Goal: Information Seeking & Learning: Learn about a topic

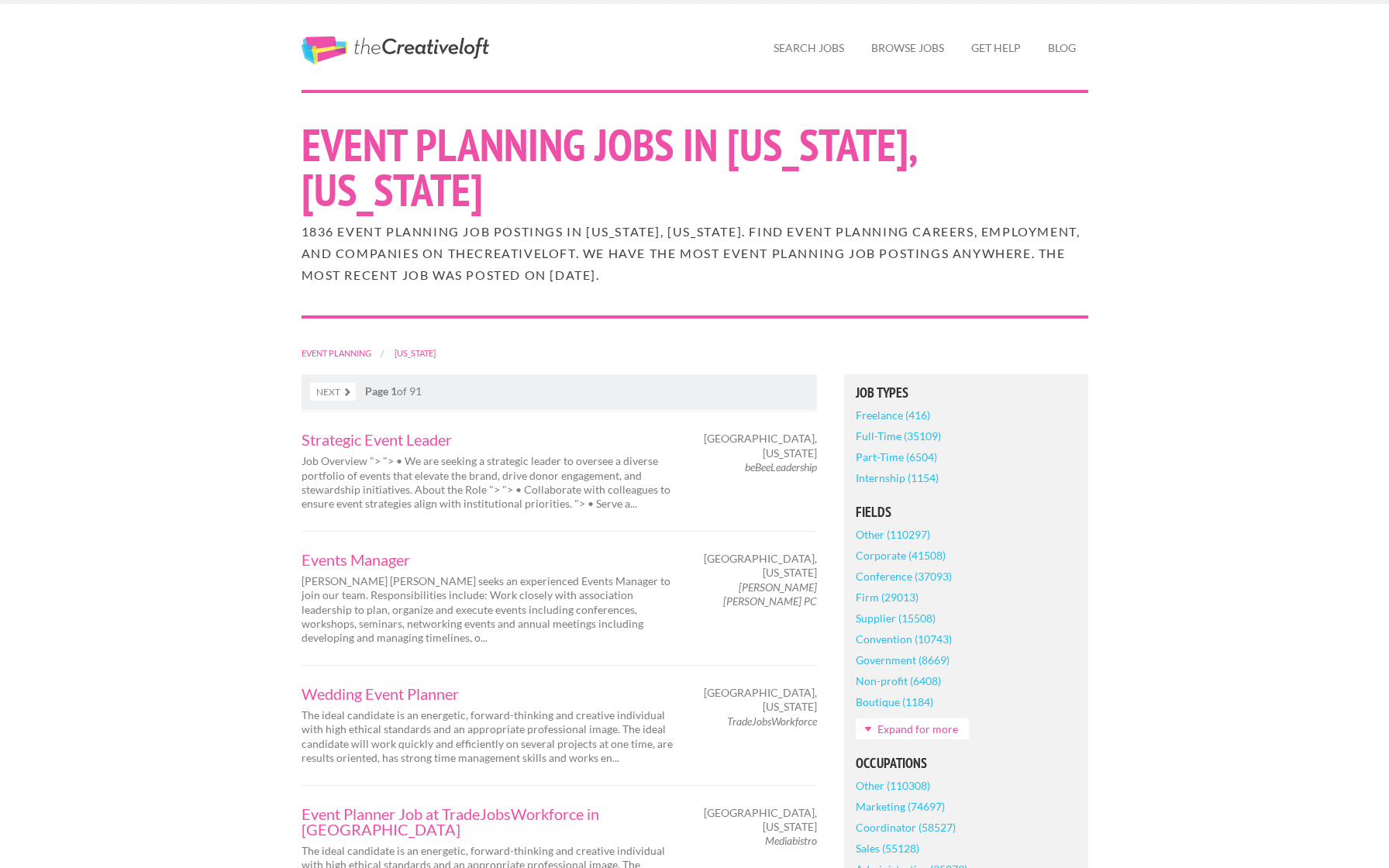
scroll to position [44, 0]
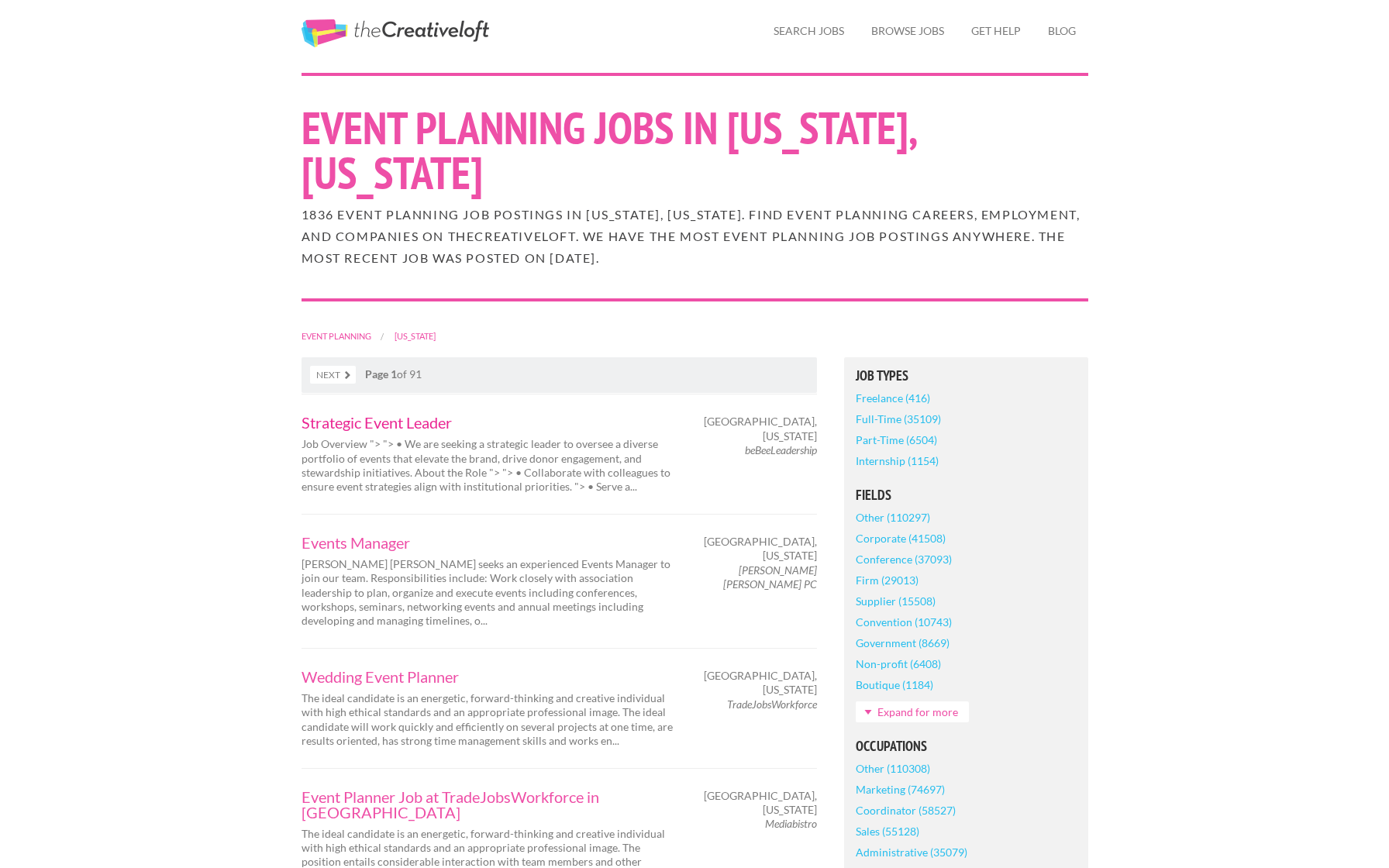
click at [379, 431] on link "Strategic Event Leader" at bounding box center [491, 423] width 380 height 16
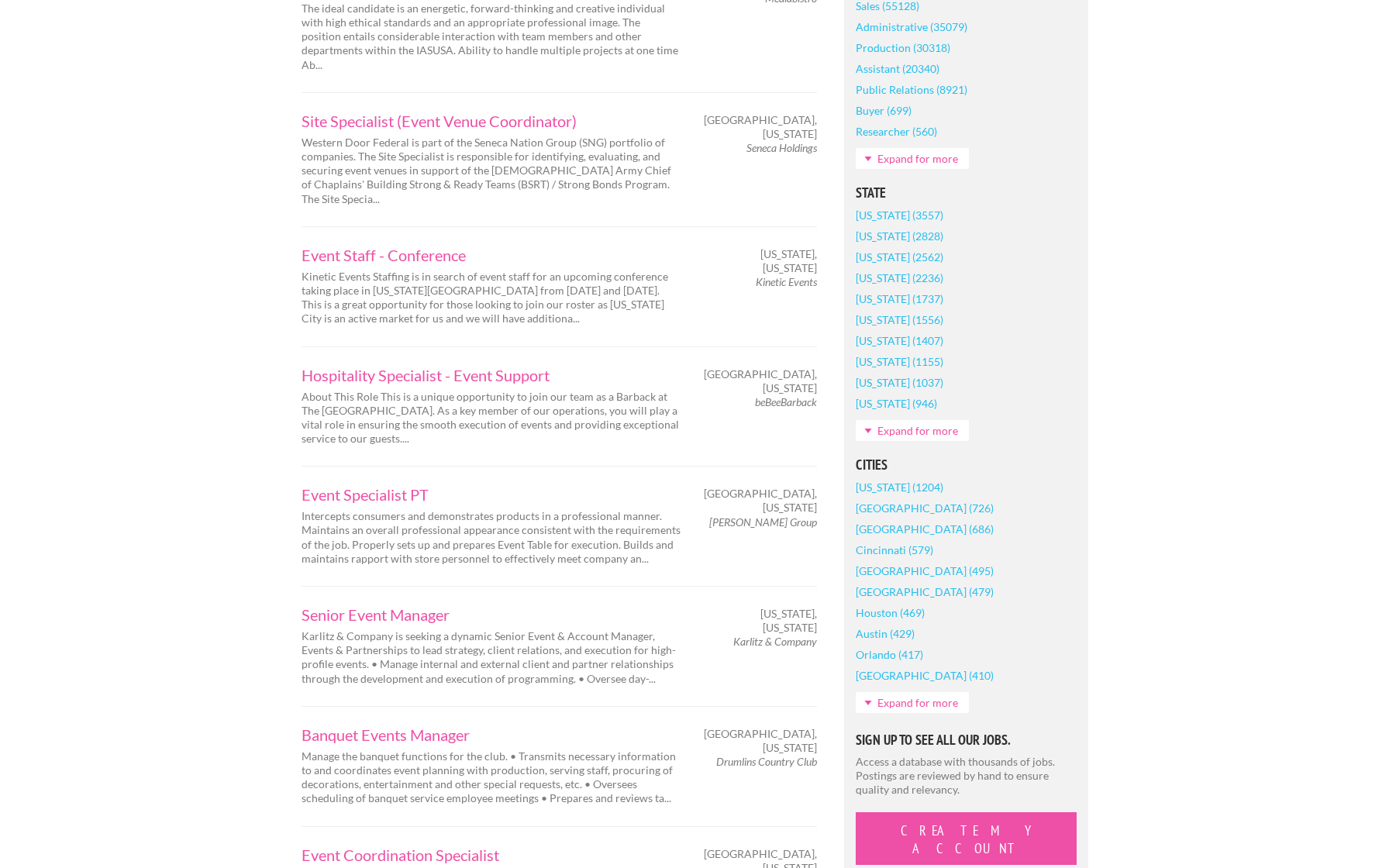
scroll to position [898, 0]
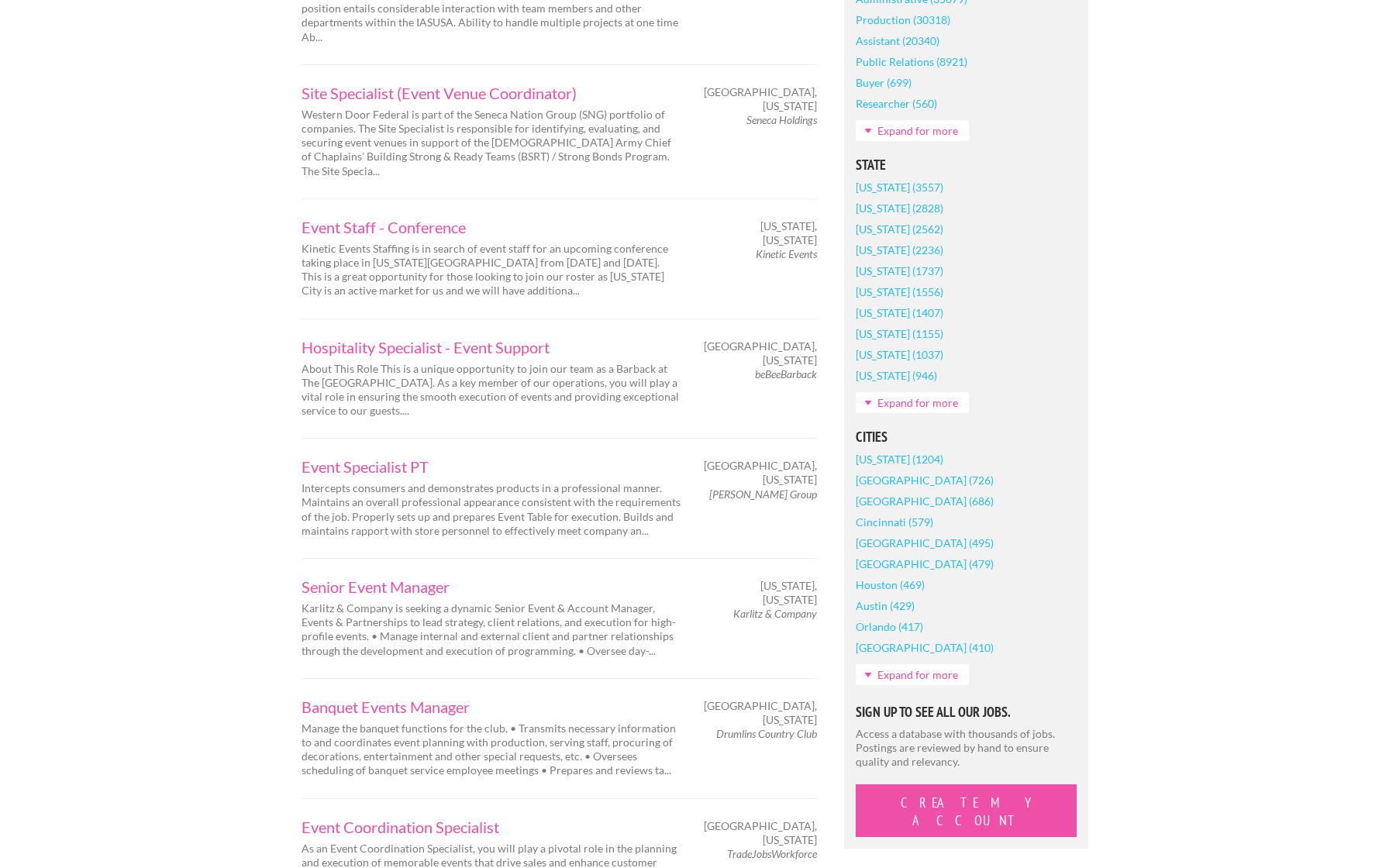
click at [912, 457] on link "[US_STATE] (1204)" at bounding box center [899, 459] width 88 height 21
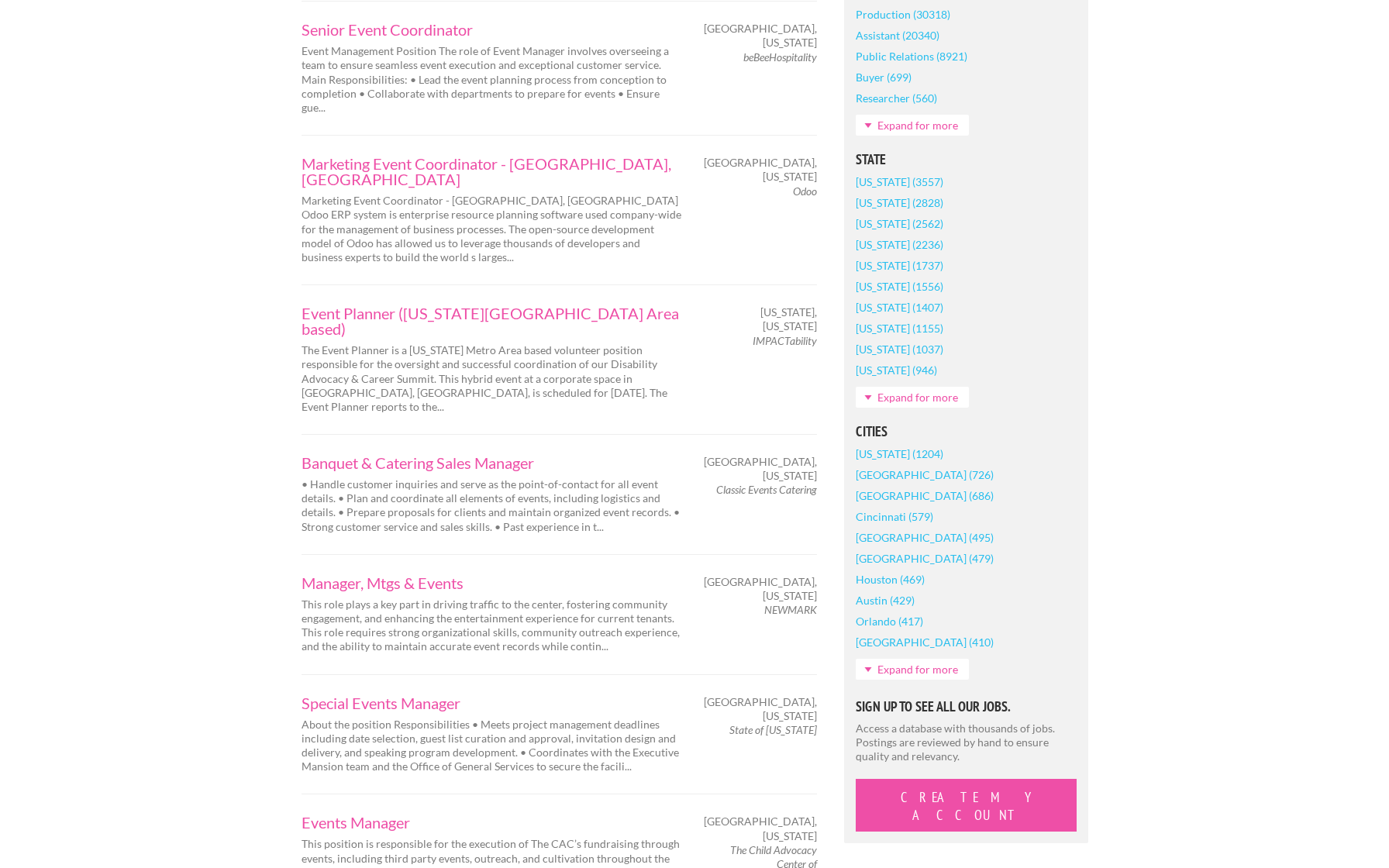
scroll to position [906, 0]
click at [429, 303] on link "Event Planner ([US_STATE][GEOGRAPHIC_DATA] Area based)" at bounding box center [491, 318] width 380 height 31
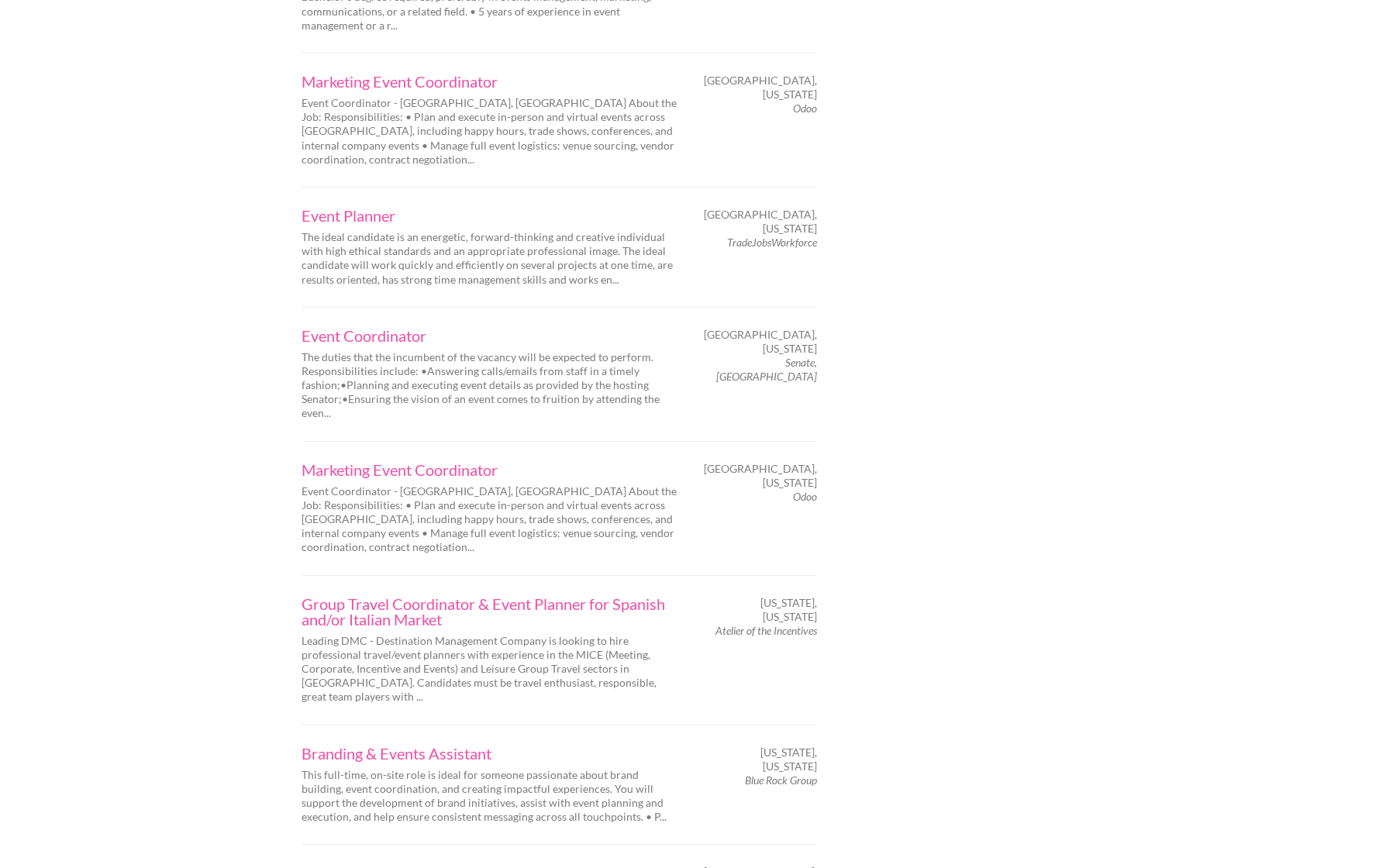
scroll to position [2118, 0]
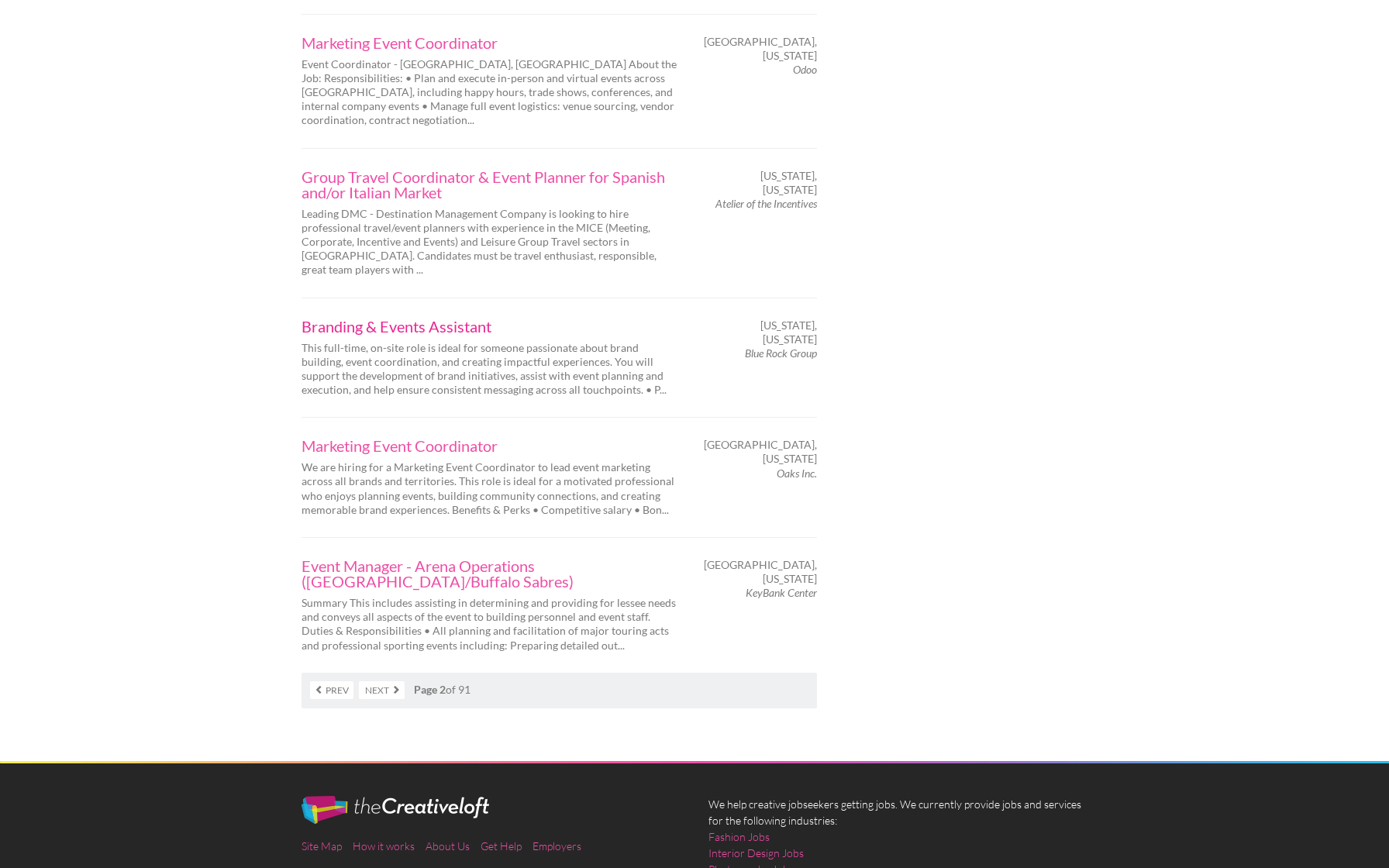
scroll to position [2339, 0]
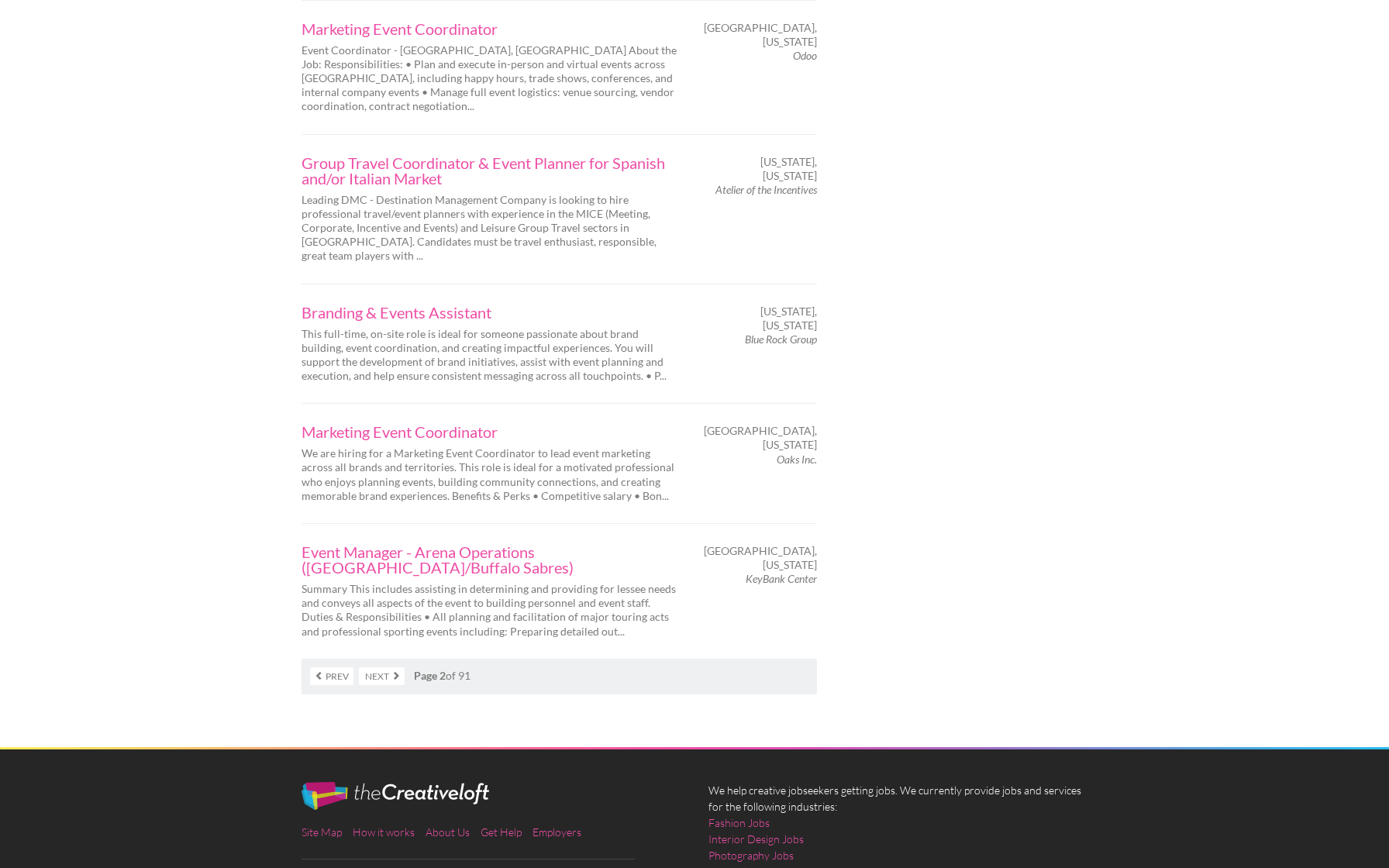
click at [385, 667] on link "Next" at bounding box center [382, 676] width 46 height 17
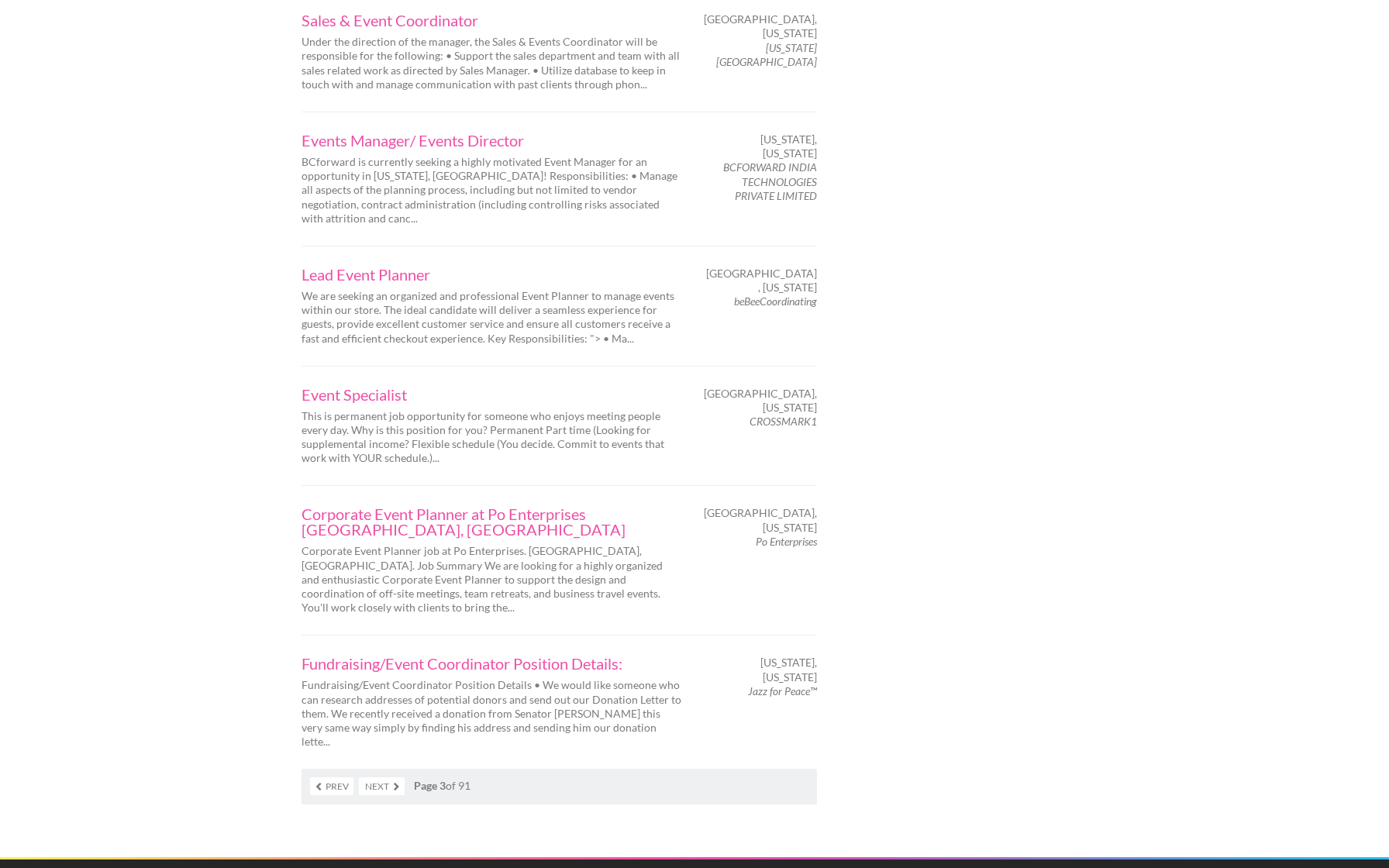
scroll to position [2277, 0]
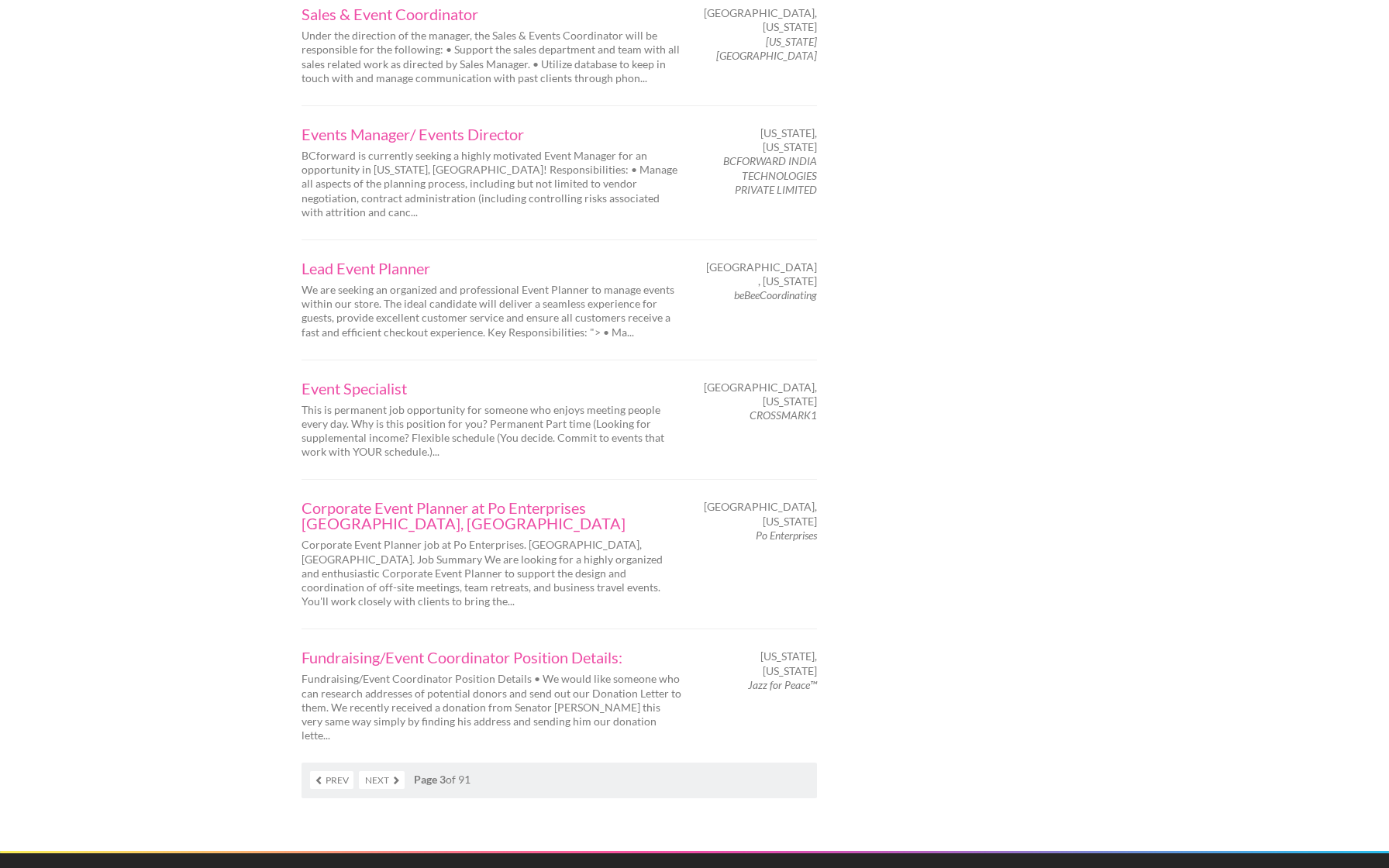
click at [391, 771] on link "Next" at bounding box center [382, 780] width 46 height 17
